Goal: Communication & Community: Connect with others

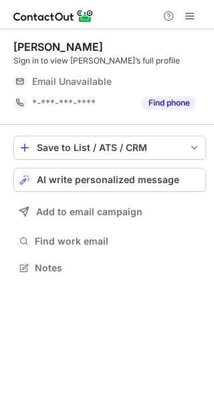
scroll to position [259, 214]
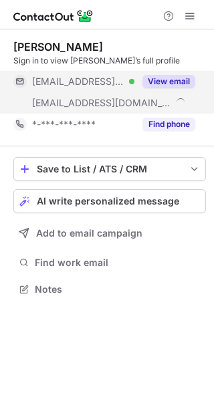
scroll to position [280, 214]
click at [167, 78] on button "View email" at bounding box center [168, 81] width 53 height 13
click at [166, 75] on button "View email" at bounding box center [168, 81] width 53 height 13
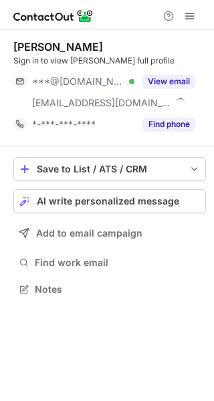
scroll to position [280, 214]
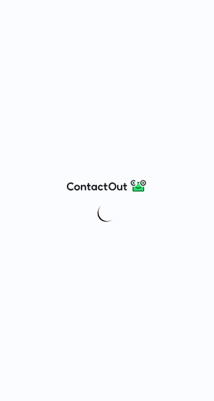
click at [79, 115] on div at bounding box center [107, 200] width 214 height 401
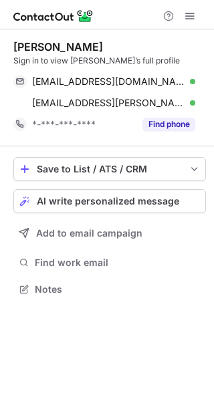
scroll to position [280, 214]
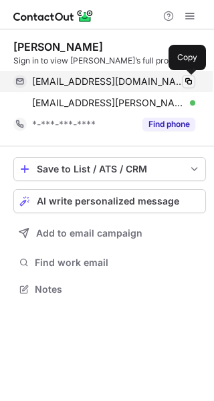
click at [188, 84] on span at bounding box center [188, 81] width 11 height 11
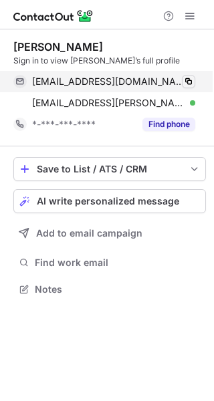
click at [188, 84] on span at bounding box center [188, 81] width 11 height 11
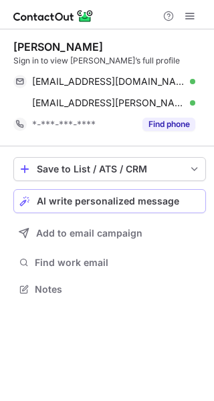
click at [173, 207] on button "AI write personalized message" at bounding box center [109, 201] width 193 height 24
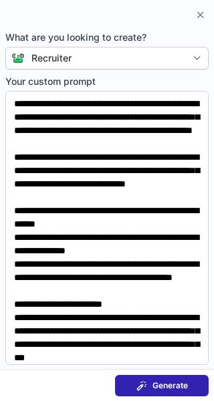
click at [155, 386] on span "Generate" at bounding box center [169, 385] width 35 height 11
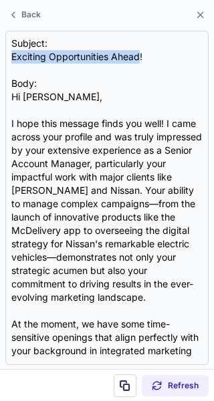
drag, startPoint x: 140, startPoint y: 56, endPoint x: -2, endPoint y: 73, distance: 143.4
click at [0, 73] on html "Celina Pennacchio Sign in to view Celina’s full profile celinafalcon@gmail.com …" at bounding box center [107, 200] width 214 height 401
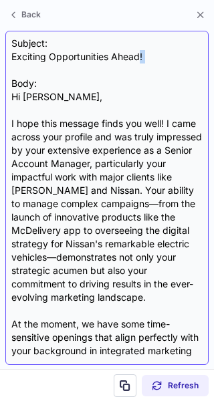
click at [153, 66] on div "Subject: Exciting Opportunities Ahead! Body: Hi Celina, I hope this message fin…" at bounding box center [106, 198] width 191 height 322
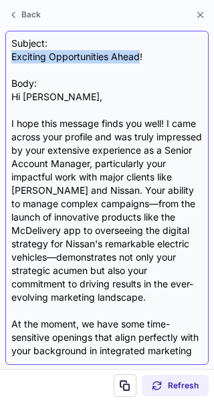
drag, startPoint x: 139, startPoint y: 52, endPoint x: 8, endPoint y: 55, distance: 131.1
click at [8, 55] on div "Subject: Exciting Opportunities Ahead! Body: Hi Celina, I hope this message fin…" at bounding box center [106, 198] width 203 height 334
copy div "Exciting Opportunities Ahead"
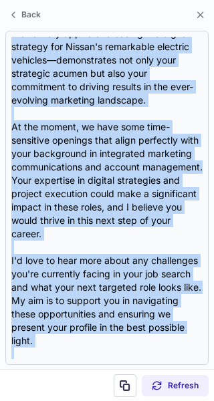
scroll to position [373, 0]
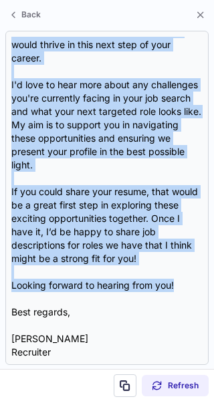
drag, startPoint x: 9, startPoint y: 94, endPoint x: 232, endPoint y: 281, distance: 290.5
click at [213, 281] on html "Celina Pennacchio Sign in to view Celina’s full profile celinafalcon@gmail.com …" at bounding box center [107, 200] width 214 height 401
copy div "Hi Celina, I hope this message finds you well! I came across your profile and w…"
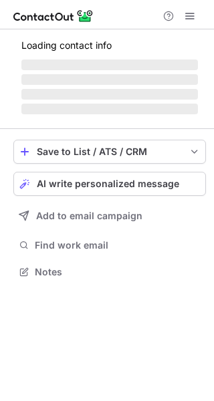
scroll to position [280, 214]
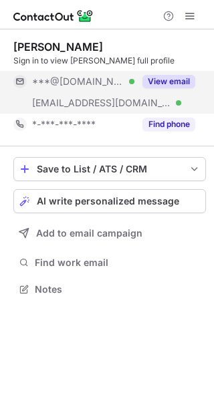
click at [166, 80] on button "View email" at bounding box center [168, 81] width 53 height 13
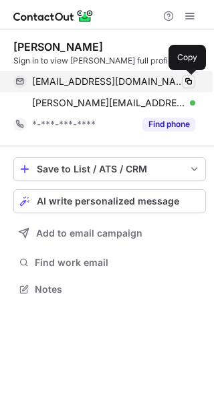
click at [185, 82] on span at bounding box center [188, 81] width 11 height 11
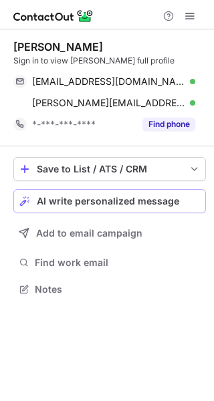
click at [146, 207] on span "AI write personalized message" at bounding box center [108, 201] width 142 height 11
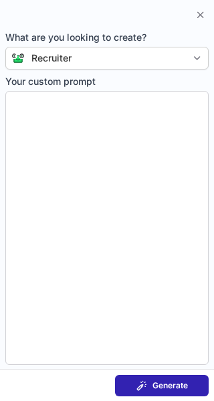
type textarea "**********"
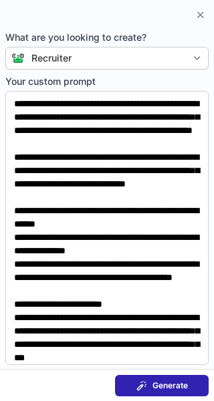
click at [164, 380] on span "Generate" at bounding box center [169, 385] width 35 height 11
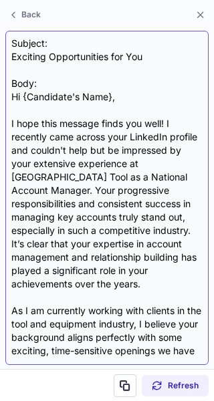
click at [88, 61] on div "Subject: Exciting Opportunities for You Body: Hi {Candidate's Name}, I hope thi…" at bounding box center [106, 198] width 191 height 322
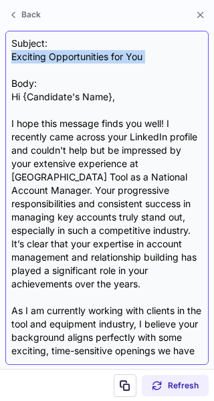
click at [88, 61] on div "Subject: Exciting Opportunities for You Body: Hi {Candidate's Name}, I hope thi…" at bounding box center [106, 198] width 191 height 322
copy div "Exciting Opportunities for You"
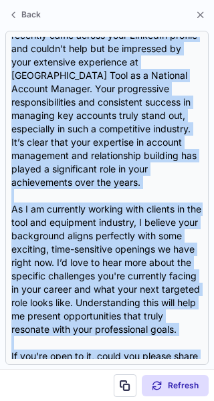
scroll to position [279, 0]
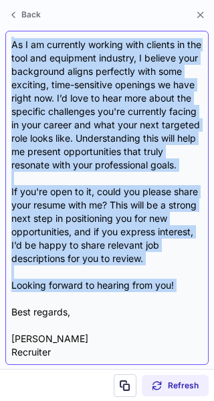
drag, startPoint x: 9, startPoint y: 96, endPoint x: 130, endPoint y: 300, distance: 237.1
click at [130, 300] on div "Subject: Exciting Opportunities for You Body: Hi {Candidate's Name}, I hope thi…" at bounding box center [106, 198] width 203 height 334
copy div "Hi {Candidate's Name}, I hope this message finds you well! I recently came acro…"
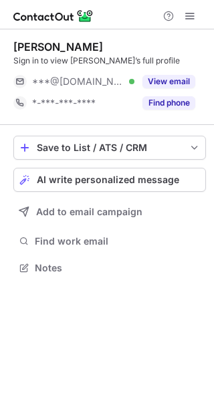
scroll to position [259, 214]
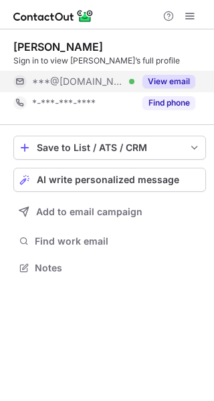
click at [180, 80] on button "View email" at bounding box center [168, 81] width 53 height 13
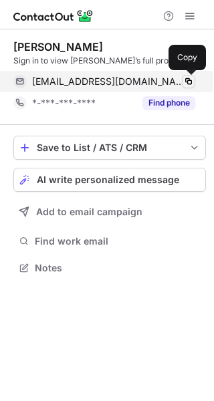
click at [185, 79] on span at bounding box center [188, 81] width 11 height 11
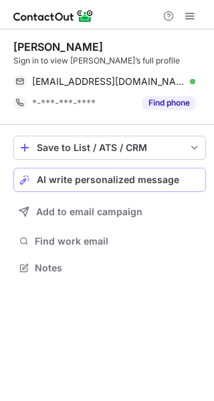
click at [126, 171] on button "AI write personalized message" at bounding box center [109, 180] width 193 height 24
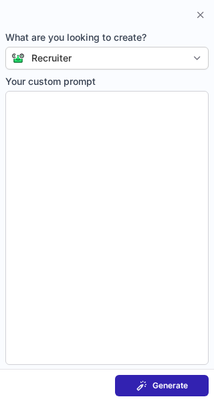
type textarea "**********"
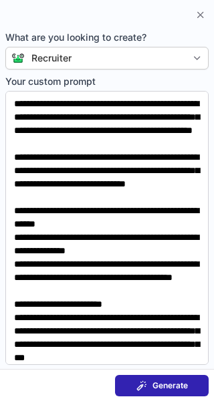
click at [164, 380] on span "Generate" at bounding box center [169, 385] width 35 height 11
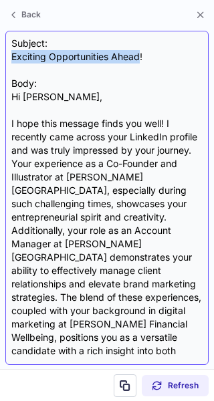
drag, startPoint x: 140, startPoint y: 57, endPoint x: 6, endPoint y: 60, distance: 133.8
click at [6, 60] on div "Subject: Exciting Opportunities Ahead! Body: Hi Izzy, I hope this message finds…" at bounding box center [106, 198] width 203 height 334
copy div "Exciting Opportunities Ahead"
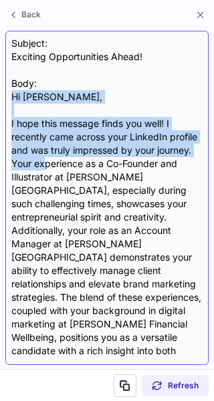
drag, startPoint x: 9, startPoint y: 100, endPoint x: 83, endPoint y: 164, distance: 97.6
click at [83, 164] on div "Subject: Exciting Opportunities Ahead! Body: Hi Izzy, I hope this message finds…" at bounding box center [106, 198] width 203 height 334
click at [83, 164] on div "Subject: Exciting Opportunities Ahead! Body: Hi Izzy, I hope this message finds…" at bounding box center [106, 198] width 191 height 322
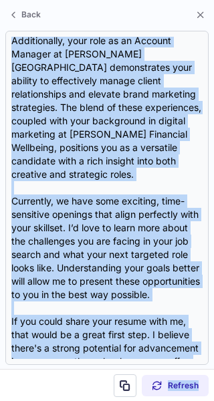
scroll to position [306, 0]
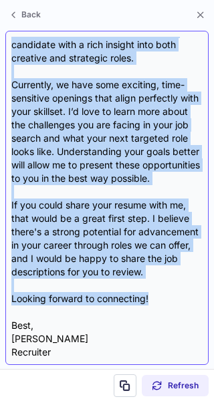
drag, startPoint x: 13, startPoint y: 96, endPoint x: 154, endPoint y: 299, distance: 246.9
click at [154, 299] on div "Subject: Exciting Opportunities Ahead! Body: Hi Izzy, I hope this message finds…" at bounding box center [106, 198] width 191 height 322
copy div "Hi Izzy, I hope this message finds you well! I recently came across your Linked…"
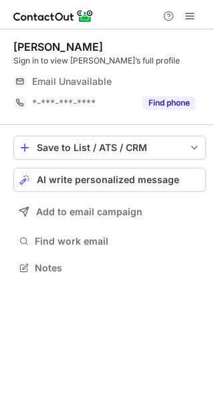
scroll to position [259, 214]
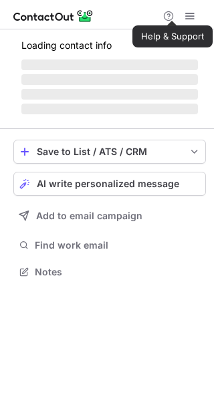
scroll to position [280, 214]
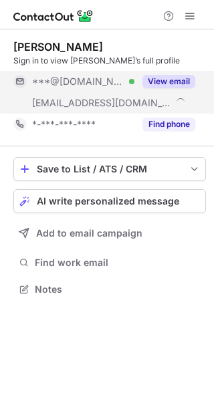
click at [164, 77] on button "View email" at bounding box center [168, 81] width 53 height 13
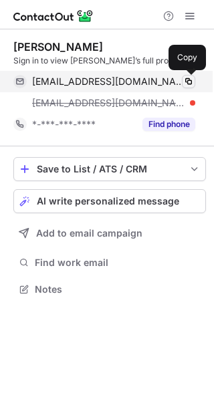
click at [189, 78] on span at bounding box center [188, 81] width 11 height 11
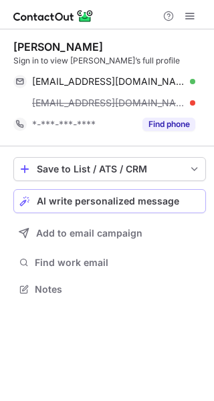
click at [132, 196] on span "AI write personalized message" at bounding box center [108, 201] width 142 height 11
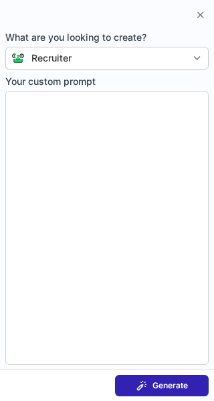
type textarea "**********"
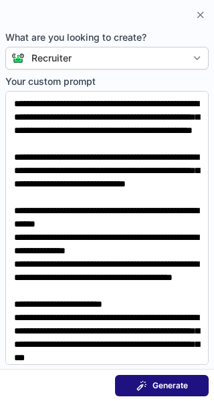
scroll to position [259, 214]
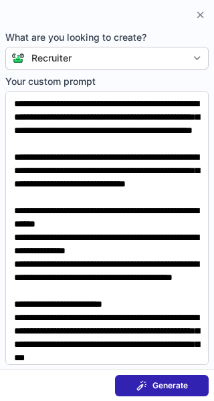
click at [150, 382] on div "Generate" at bounding box center [161, 385] width 51 height 11
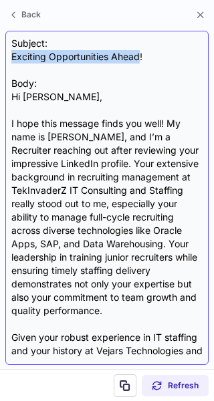
drag, startPoint x: 139, startPoint y: 55, endPoint x: 10, endPoint y: 59, distance: 129.1
click at [10, 59] on div "Subject: Exciting Opportunities Ahead! Body: Hi Kishore, I hope this message fi…" at bounding box center [106, 198] width 203 height 334
copy div "Exciting Opportunities Ahead"
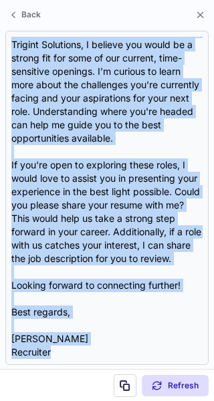
scroll to position [360, 0]
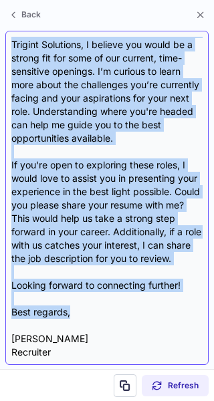
drag, startPoint x: 13, startPoint y: 96, endPoint x: 139, endPoint y: 315, distance: 253.1
click at [139, 315] on div "Subject: Exciting Opportunities Ahead! Body: Hi Kishore, I hope this message fi…" at bounding box center [106, 198] width 191 height 322
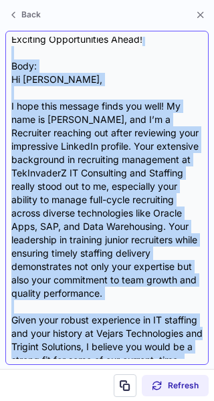
scroll to position [13, 0]
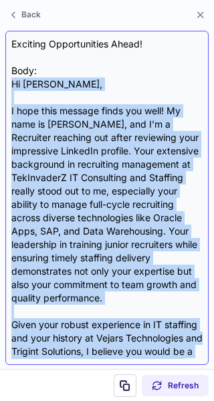
drag, startPoint x: 186, startPoint y: 283, endPoint x: 11, endPoint y: 84, distance: 264.8
click at [11, 84] on div "Subject: Exciting Opportunities Ahead! Body: Hi Kishore, I hope this message fi…" at bounding box center [106, 198] width 203 height 334
copy div "Hi Kishore, I hope this message finds you well! My name is Thompson Sangeeta, a…"
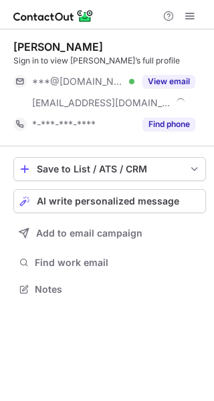
scroll to position [280, 214]
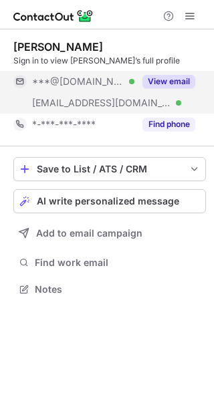
click at [171, 75] on button "View email" at bounding box center [168, 81] width 53 height 13
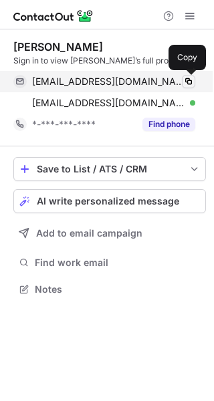
click at [185, 80] on span at bounding box center [188, 81] width 11 height 11
click at [185, 84] on span at bounding box center [188, 81] width 11 height 11
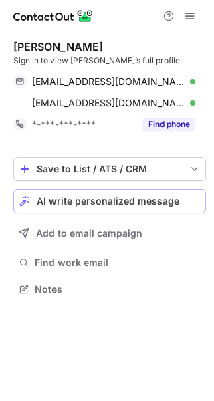
click at [128, 194] on button "AI write personalized message" at bounding box center [109, 201] width 193 height 24
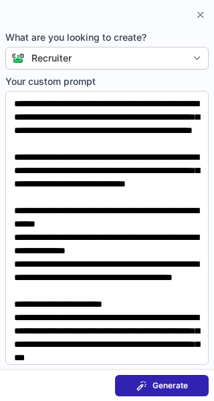
click at [168, 380] on span "Generate" at bounding box center [169, 385] width 35 height 11
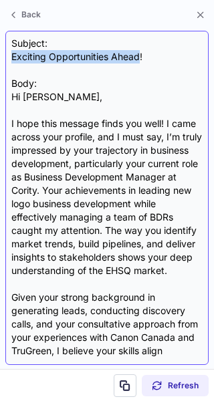
drag, startPoint x: 138, startPoint y: 54, endPoint x: 9, endPoint y: 53, distance: 129.1
click at [9, 53] on div "Subject: Exciting Opportunities Ahead! Body: Hi Stephen, I hope this message fi…" at bounding box center [106, 198] width 203 height 334
copy div "Exciting Opportunities Ahead"
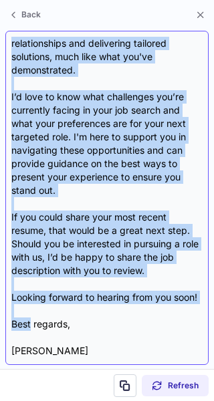
scroll to position [380, 0]
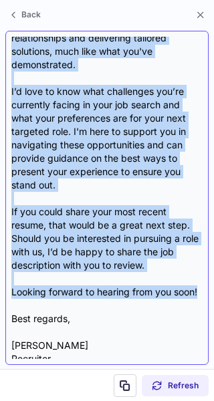
drag, startPoint x: 11, startPoint y: 96, endPoint x: 38, endPoint y: 320, distance: 226.3
click at [38, 320] on div "Subject: Exciting Opportunities Ahead! Body: Hi Stephen, I hope this message fi…" at bounding box center [106, 198] width 203 height 334
copy div "Hi Stephen, I hope this message finds you well! I came across your profile, and…"
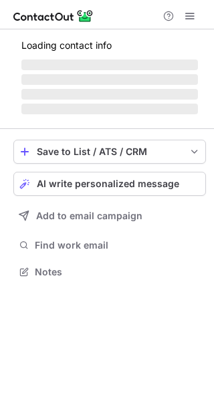
scroll to position [259, 214]
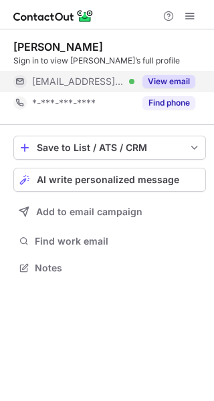
click at [154, 85] on button "View email" at bounding box center [168, 81] width 53 height 13
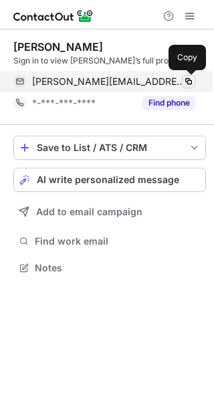
click at [189, 82] on span at bounding box center [188, 81] width 11 height 11
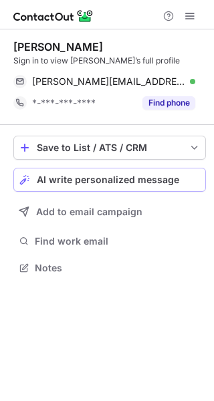
click at [133, 183] on span "AI write personalized message" at bounding box center [108, 180] width 142 height 11
click at [113, 175] on span "AI write personalized message" at bounding box center [108, 180] width 142 height 11
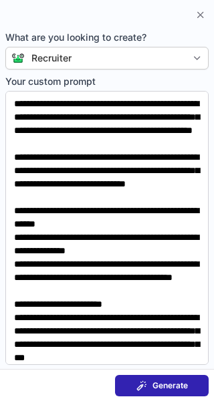
click at [153, 387] on span "Generate" at bounding box center [169, 385] width 35 height 11
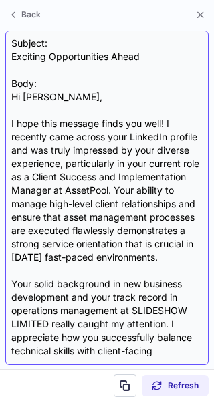
click at [116, 61] on div "Subject: Exciting Opportunities Ahead Body: Hi Richard, I hope this message fin…" at bounding box center [106, 198] width 191 height 322
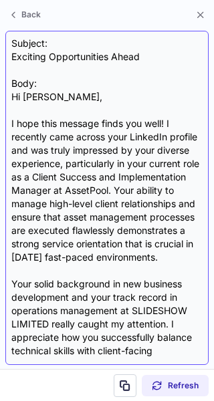
click at [116, 61] on div "Subject: Exciting Opportunities Ahead Body: Hi Richard, I hope this message fin…" at bounding box center [106, 198] width 191 height 322
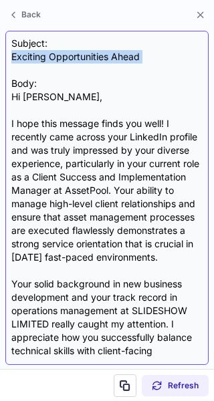
click at [116, 61] on div "Subject: Exciting Opportunities Ahead Body: Hi Richard, I hope this message fin…" at bounding box center [106, 198] width 191 height 322
copy div "Exciting Opportunities Ahead"
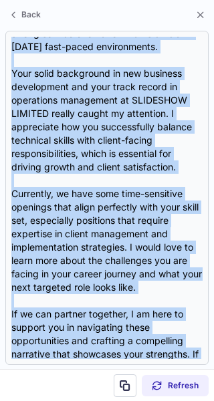
scroll to position [453, 0]
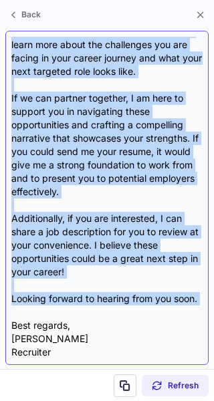
drag, startPoint x: 13, startPoint y: 95, endPoint x: 34, endPoint y: 314, distance: 219.6
click at [34, 314] on div "Subject: Exciting Opportunities Ahead Body: Hi Richard, I hope this message fin…" at bounding box center [106, 198] width 191 height 322
copy div "Hi Richard, I hope this message finds you well! I recently came across your Lin…"
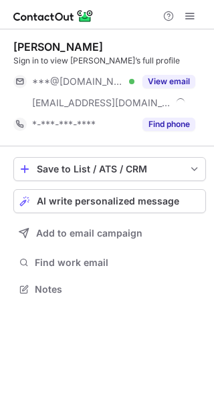
scroll to position [280, 214]
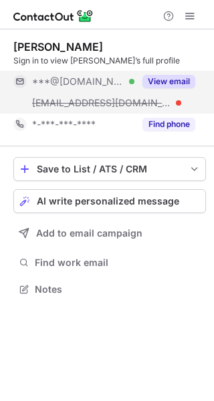
click at [172, 79] on button "View email" at bounding box center [168, 81] width 53 height 13
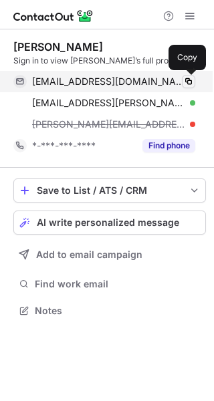
click at [192, 82] on span at bounding box center [188, 81] width 11 height 11
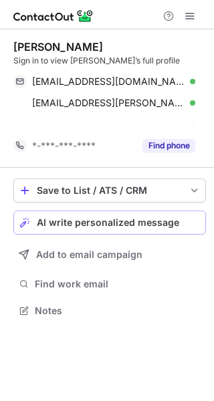
scroll to position [280, 214]
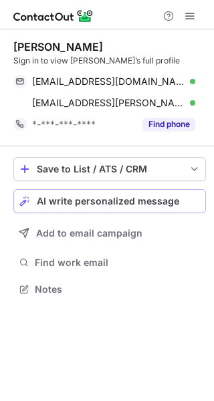
click at [166, 221] on div "Save to List / ATS / CRM List Select Lever Connect Greenhouse Connect Salesforc…" at bounding box center [109, 227] width 193 height 163
click at [160, 192] on button "AI write personalized message" at bounding box center [109, 201] width 193 height 24
click at [147, 196] on span "AI write personalized message" at bounding box center [108, 201] width 142 height 11
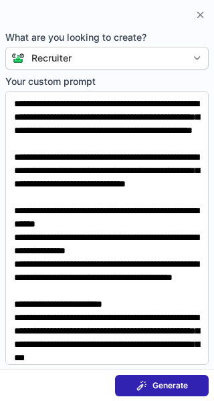
click at [140, 383] on span at bounding box center [141, 385] width 11 height 11
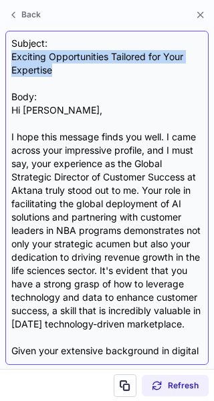
drag, startPoint x: 66, startPoint y: 71, endPoint x: 13, endPoint y: 59, distance: 53.5
click at [13, 59] on div "Subject: Exciting Opportunities Tailored for Your Expertise Body: Hi [PERSON_NA…" at bounding box center [106, 198] width 191 height 322
copy div "Exciting Opportunities Tailored for Your Expertise"
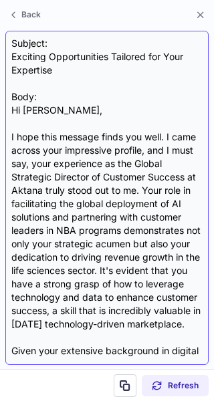
click at [13, 100] on div "Subject: Exciting Opportunities Tailored for Your Expertise Body: Hi [PERSON_NA…" at bounding box center [106, 198] width 191 height 322
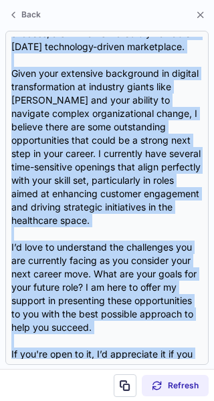
scroll to position [453, 0]
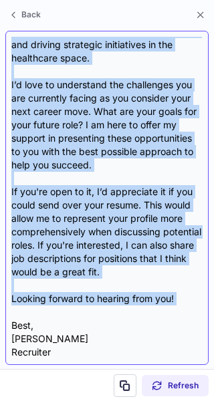
drag, startPoint x: 13, startPoint y: 110, endPoint x: 76, endPoint y: 317, distance: 216.6
click at [76, 317] on div "Subject: Exciting Opportunities Tailored for Your Expertise Body: Hi [PERSON_NA…" at bounding box center [106, 198] width 191 height 322
copy div "Hi [PERSON_NAME], I hope this message finds you well. I came across your impres…"
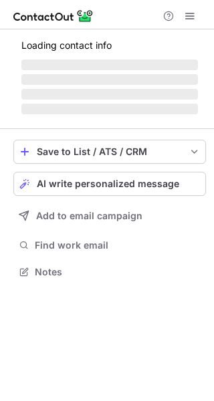
scroll to position [259, 214]
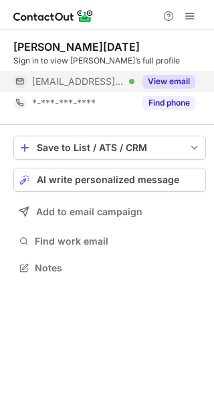
click at [179, 77] on button "View email" at bounding box center [168, 81] width 53 height 13
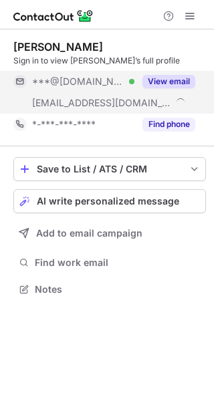
scroll to position [280, 214]
click at [179, 80] on button "View email" at bounding box center [168, 81] width 53 height 13
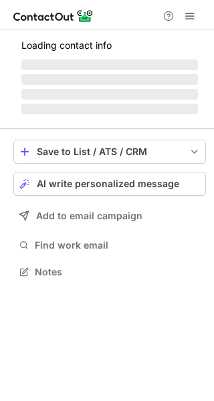
scroll to position [259, 214]
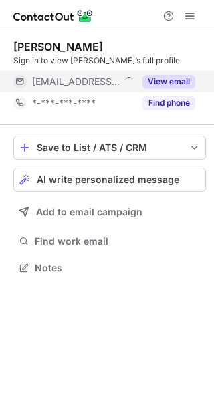
click at [163, 81] on button "View email" at bounding box center [168, 81] width 53 height 13
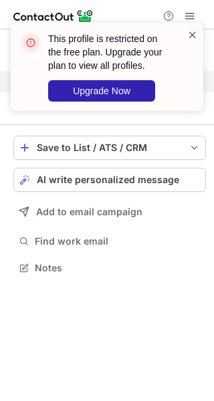
click at [196, 33] on span at bounding box center [192, 34] width 11 height 13
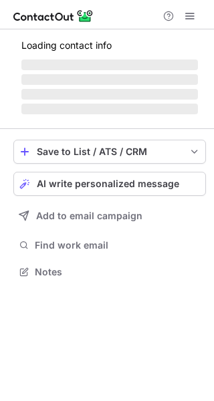
scroll to position [280, 214]
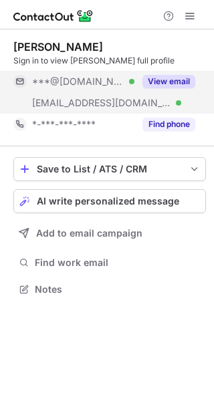
click at [174, 78] on button "View email" at bounding box center [168, 81] width 53 height 13
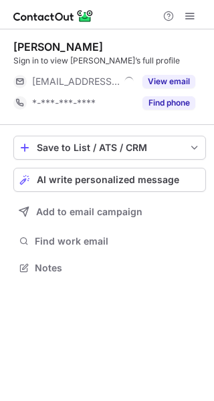
scroll to position [259, 214]
click at [130, 177] on span "AI write personalized message" at bounding box center [108, 180] width 142 height 11
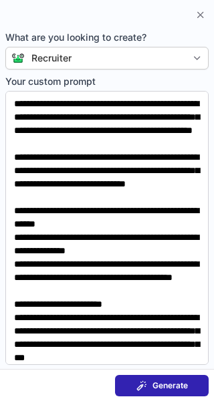
click at [138, 386] on span at bounding box center [141, 385] width 11 height 11
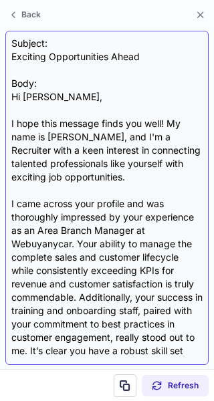
click at [90, 61] on div "Subject: Exciting Opportunities Ahead Body: Hi Sebastian, I hope this message f…" at bounding box center [106, 198] width 191 height 322
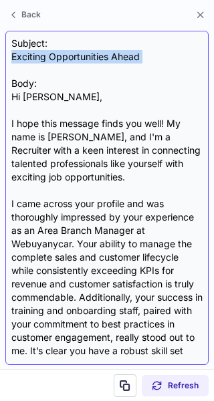
click at [90, 61] on div "Subject: Exciting Opportunities Ahead Body: Hi Sebastian, I hope this message f…" at bounding box center [106, 198] width 191 height 322
copy div "Exciting Opportunities Ahead"
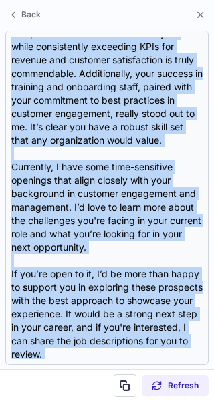
scroll to position [386, 0]
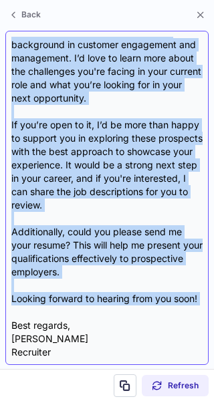
drag, startPoint x: 9, startPoint y: 94, endPoint x: 77, endPoint y: 306, distance: 223.1
click at [77, 306] on div "Subject: Exciting Opportunities Ahead Body: Hi Sebastian, I hope this message f…" at bounding box center [106, 198] width 203 height 334
copy div "Hi Sebastian, I hope this message finds you well! My name is Thompson Sangeeta,…"
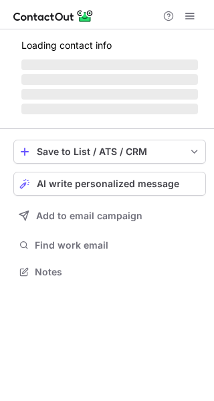
scroll to position [302, 214]
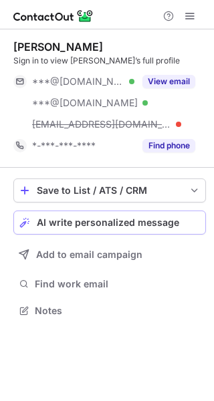
click at [179, 225] on div "AI write personalized message" at bounding box center [118, 222] width 163 height 11
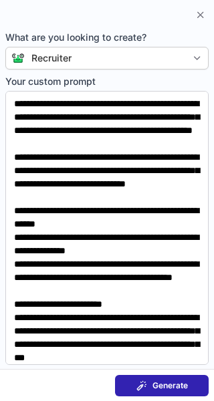
scroll to position [280, 214]
click at [192, 378] on button "Generate" at bounding box center [162, 385] width 94 height 21
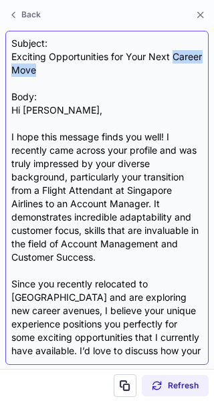
drag, startPoint x: 70, startPoint y: 71, endPoint x: 10, endPoint y: 64, distance: 59.9
click at [10, 64] on div "Subject: Exciting Opportunities for Your Next Career Move Body: Hi Sharon, I ho…" at bounding box center [106, 198] width 203 height 334
click at [83, 61] on div "Subject: Exciting Opportunities for Your Next Career Move Body: Hi Sharon, I ho…" at bounding box center [106, 198] width 191 height 322
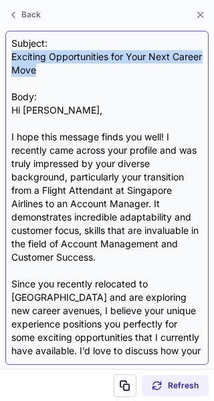
drag, startPoint x: 75, startPoint y: 74, endPoint x: 11, endPoint y: 58, distance: 65.4
click at [11, 58] on div "Subject: Exciting Opportunities for Your Next Career Move Body: Hi Sharon, I ho…" at bounding box center [106, 198] width 191 height 322
copy div "Exciting Opportunities for Your Next Career Move"
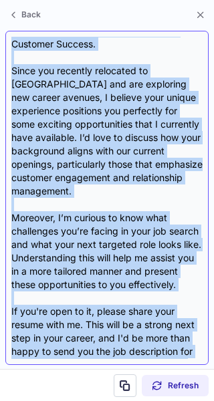
scroll to position [333, 0]
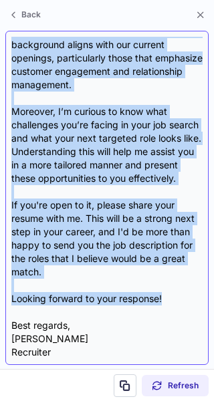
drag, startPoint x: 11, startPoint y: 106, endPoint x: 169, endPoint y: 294, distance: 244.9
click at [169, 294] on div "Subject: Exciting Opportunities for Your Next Career Move Body: Hi Sharon, I ho…" at bounding box center [106, 198] width 191 height 322
copy div "Hi Sharon, I hope this message finds you well! I recently came across your prof…"
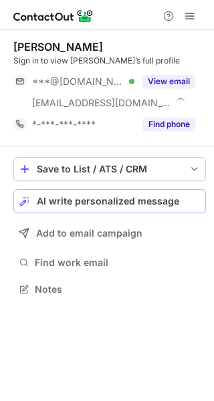
scroll to position [280, 214]
click at [90, 199] on span "AI write personalized message" at bounding box center [108, 201] width 142 height 11
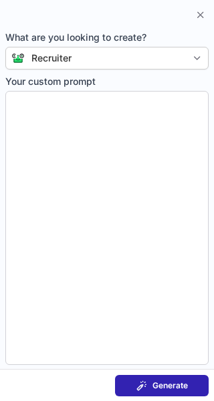
type textarea "**********"
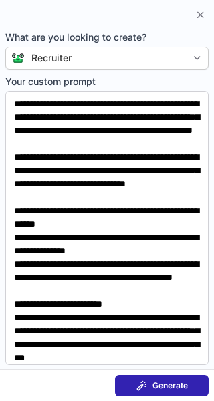
click at [141, 384] on span at bounding box center [141, 385] width 11 height 11
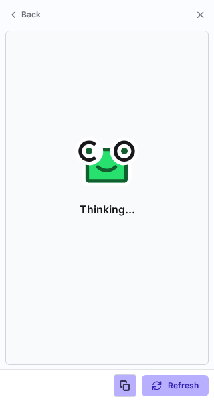
scroll to position [259, 214]
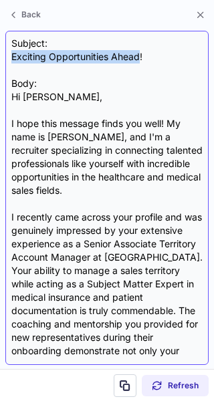
drag, startPoint x: 140, startPoint y: 57, endPoint x: 10, endPoint y: 55, distance: 129.7
click at [10, 55] on div "Subject: Exciting Opportunities Ahead! Body: Hi Wendy, I hope this message find…" at bounding box center [106, 198] width 203 height 334
copy div "Exciting Opportunities Ahead"
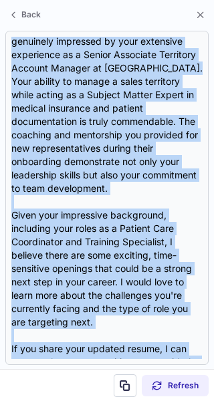
scroll to position [333, 0]
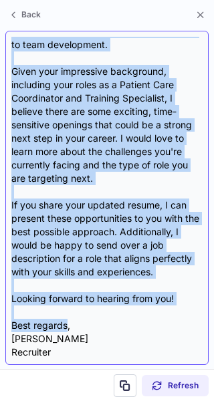
drag, startPoint x: 11, startPoint y: 94, endPoint x: 67, endPoint y: 318, distance: 231.4
click at [67, 318] on div "Subject: Exciting Opportunities Ahead! Body: Hi Wendy, I hope this message find…" at bounding box center [106, 198] width 191 height 322
copy div "Hi Wendy, I hope this message finds you well! My name is Thompson Sangeeta, and…"
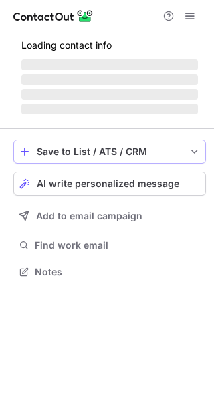
scroll to position [280, 214]
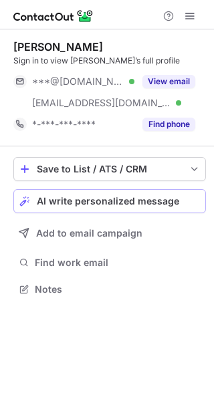
click at [73, 195] on button "AI write personalized message" at bounding box center [109, 201] width 193 height 24
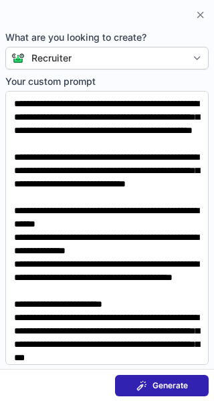
click at [129, 385] on button "Generate" at bounding box center [162, 385] width 94 height 21
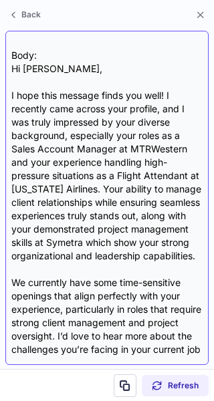
scroll to position [0, 0]
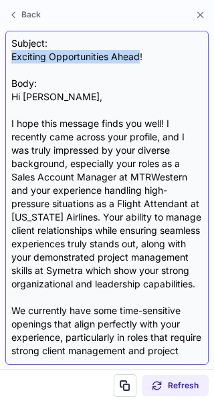
drag, startPoint x: 140, startPoint y: 58, endPoint x: 11, endPoint y: 62, distance: 129.1
click at [11, 62] on div "Subject: Exciting Opportunities Ahead! Body: Hi Chelsea, I hope this message fi…" at bounding box center [106, 198] width 191 height 322
copy div "Exciting Opportunities Ahead"
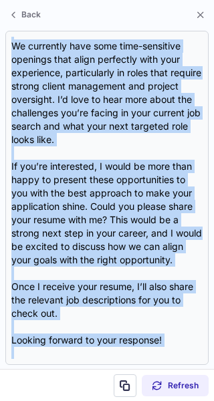
scroll to position [333, 0]
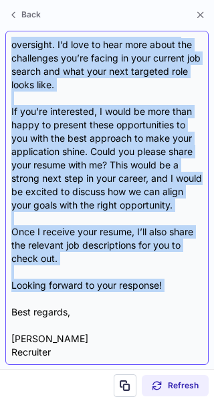
drag, startPoint x: 11, startPoint y: 93, endPoint x: 83, endPoint y: 297, distance: 216.1
click at [83, 297] on div "Subject: Exciting Opportunities Ahead! Body: Hi Chelsea, I hope this message fi…" at bounding box center [106, 198] width 191 height 322
copy div "Hi Chelsea, I hope this message finds you well! I recently came across your pro…"
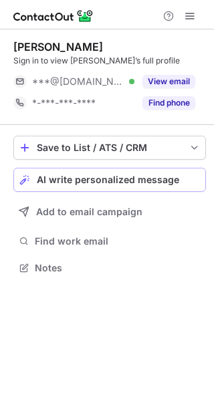
scroll to position [259, 214]
click at [124, 181] on span "AI write personalized message" at bounding box center [108, 180] width 142 height 11
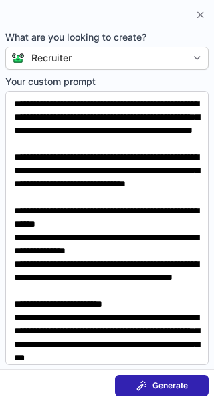
click at [166, 384] on span "Generate" at bounding box center [169, 385] width 35 height 11
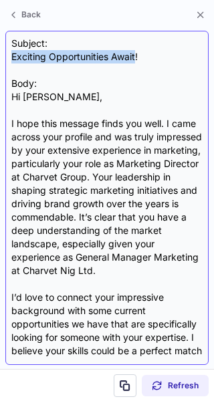
drag, startPoint x: 135, startPoint y: 55, endPoint x: 8, endPoint y: 60, distance: 127.1
click at [8, 60] on div "Subject: Exciting Opportunities Await! Body: Hi Ammar, I hope this message find…" at bounding box center [106, 198] width 203 height 334
copy div "Exciting Opportunities Await"
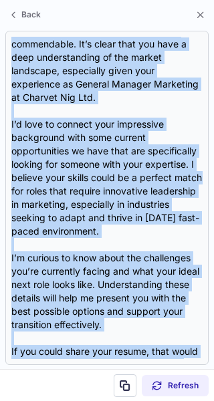
scroll to position [346, 0]
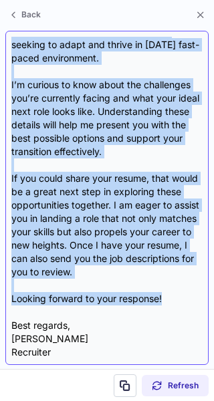
drag, startPoint x: 9, startPoint y: 94, endPoint x: 171, endPoint y: 301, distance: 263.0
click at [171, 301] on div "Subject: Exciting Opportunities Await! Body: Hi Ammar, I hope this message find…" at bounding box center [106, 198] width 203 height 334
copy div "Hi Ammar, I hope this message finds you well. I came across your profile and wa…"
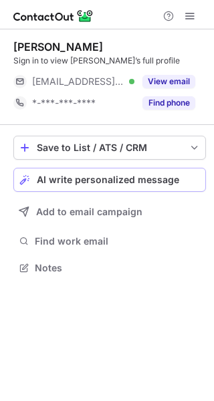
scroll to position [259, 214]
click at [88, 185] on span "AI write personalized message" at bounding box center [108, 180] width 142 height 11
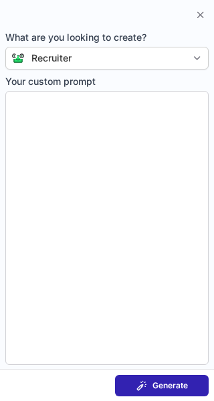
type textarea "**********"
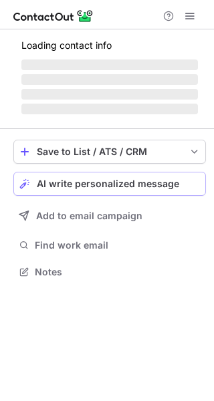
scroll to position [259, 214]
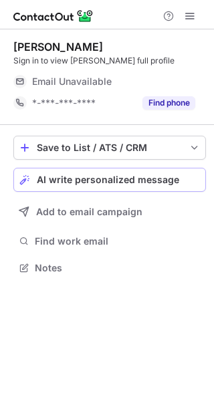
click at [118, 185] on span "AI write personalized message" at bounding box center [108, 180] width 142 height 11
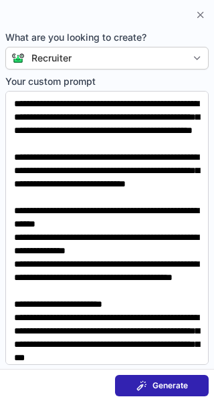
click at [141, 384] on span at bounding box center [141, 385] width 11 height 11
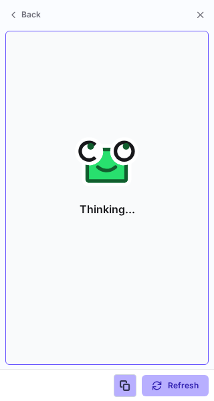
scroll to position [237, 214]
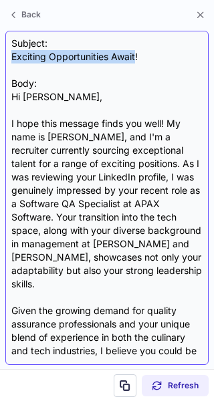
drag, startPoint x: 136, startPoint y: 58, endPoint x: 12, endPoint y: 57, distance: 123.7
click at [12, 57] on div "Subject: Exciting Opportunities Await! Body: Hi [PERSON_NAME], I hope this mess…" at bounding box center [106, 198] width 191 height 322
copy div "Exciting Opportunities Await"
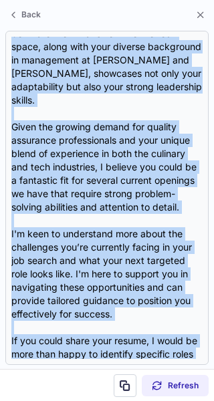
scroll to position [333, 0]
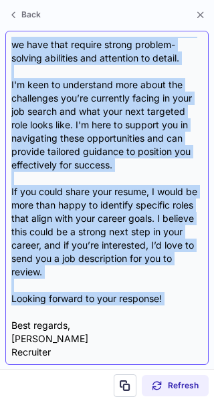
drag, startPoint x: 11, startPoint y: 93, endPoint x: 92, endPoint y: 312, distance: 233.8
click at [92, 312] on div "Subject: Exciting Opportunities Await! Body: Hi [PERSON_NAME], I hope this mess…" at bounding box center [106, 198] width 191 height 322
copy div "Lo Ipsumd, S amet cons adipisc elits doe temp! In utla et Dolorema Aliquaen, ad…"
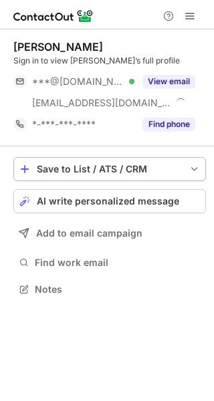
scroll to position [280, 214]
click at [114, 196] on span "AI write personalized message" at bounding box center [108, 201] width 142 height 11
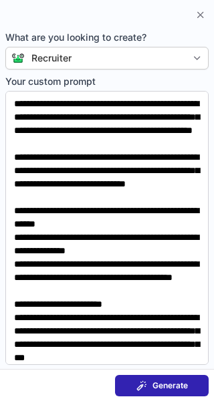
click at [165, 384] on span "Generate" at bounding box center [169, 385] width 35 height 11
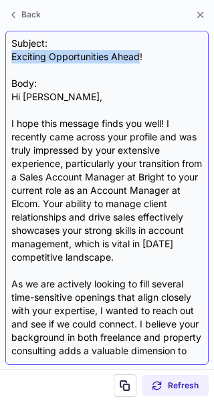
drag, startPoint x: 141, startPoint y: 54, endPoint x: 11, endPoint y: 60, distance: 130.5
click at [11, 60] on div "Subject: Exciting Opportunities Ahead! Body: Hi Hayley, I hope this message fin…" at bounding box center [106, 198] width 203 height 334
copy div "Exciting Opportunities Ahead"
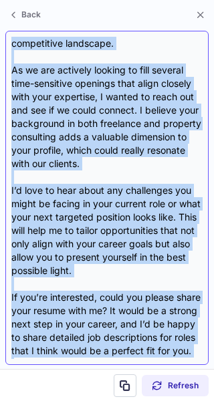
scroll to position [306, 0]
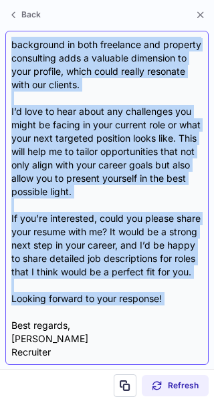
drag, startPoint x: 11, startPoint y: 94, endPoint x: 85, endPoint y: 312, distance: 230.3
click at [85, 312] on div "Subject: Exciting Opportunities Ahead! Body: Hi Hayley, I hope this message fin…" at bounding box center [106, 198] width 203 height 334
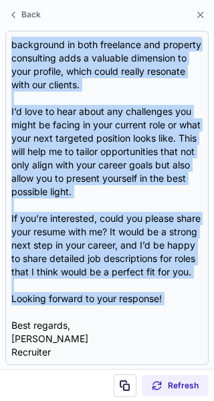
copy div "Hi Hayley, I hope this message finds you well! I recently came across your prof…"
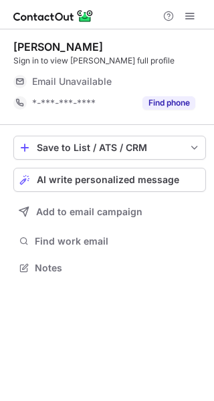
scroll to position [259, 214]
click at [150, 178] on span "AI write personalized message" at bounding box center [108, 180] width 142 height 11
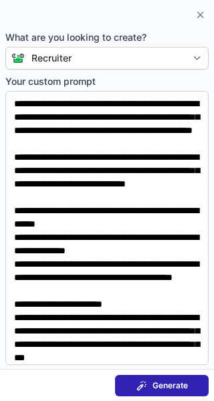
click at [180, 378] on button "Generate" at bounding box center [162, 385] width 94 height 21
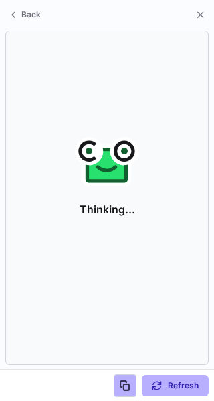
scroll to position [237, 214]
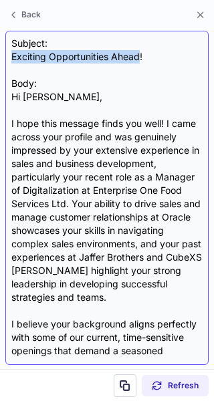
drag, startPoint x: 140, startPoint y: 55, endPoint x: 11, endPoint y: 59, distance: 129.1
click at [11, 59] on div "Subject: Exciting Opportunities Ahead! Body: Hi Aman, I hope this message finds…" at bounding box center [106, 198] width 191 height 322
copy div "Exciting Opportunities Ahead"
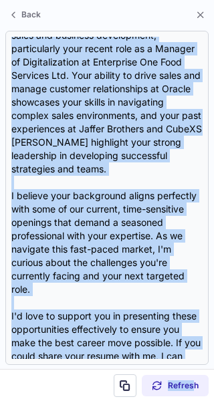
scroll to position [320, 0]
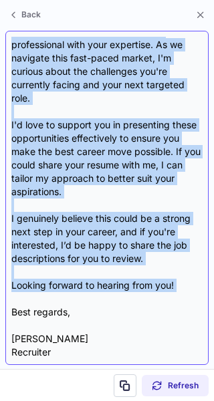
drag, startPoint x: 12, startPoint y: 94, endPoint x: 144, endPoint y: 300, distance: 244.3
click at [144, 300] on div "Subject: Exciting Opportunities Ahead! Body: Hi Aman, I hope this message finds…" at bounding box center [106, 198] width 191 height 322
copy div "Hi Aman, I hope this message finds you well! I came across your profile and was…"
